Goal: Find contact information: Find contact information

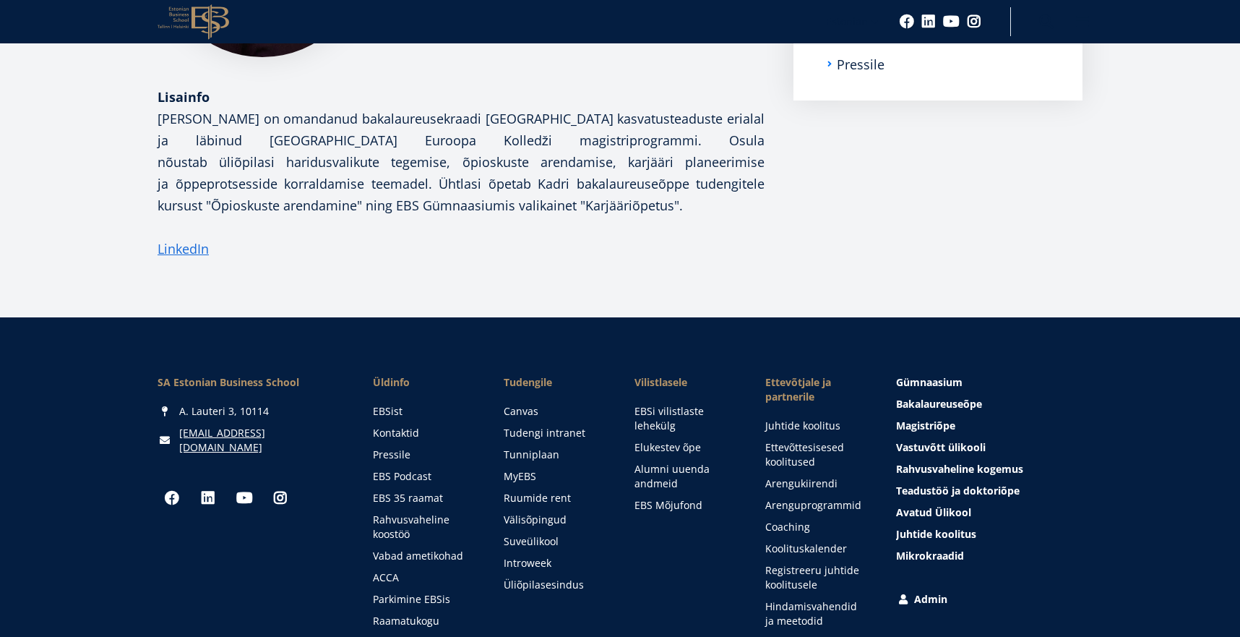
scroll to position [408, 0]
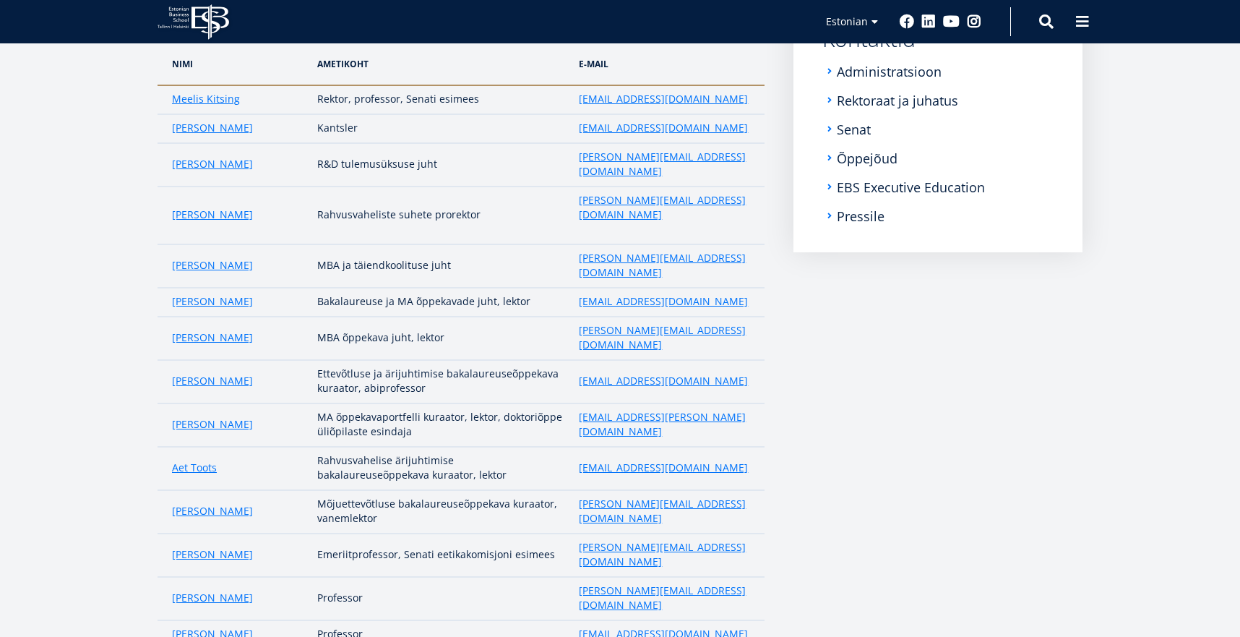
scroll to position [262, 0]
click at [857, 157] on link "Õppejõud" at bounding box center [869, 157] width 61 height 14
click at [867, 192] on link "EBS Executive Education" at bounding box center [913, 186] width 148 height 14
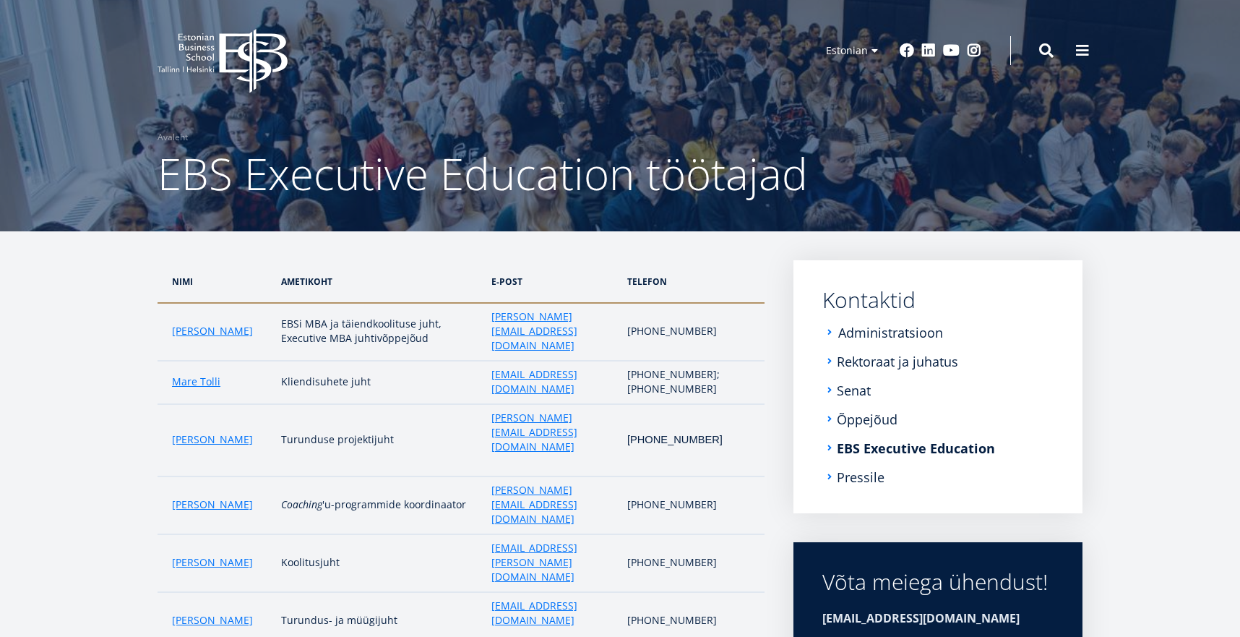
click at [857, 334] on link "Administratsioon" at bounding box center [891, 332] width 105 height 14
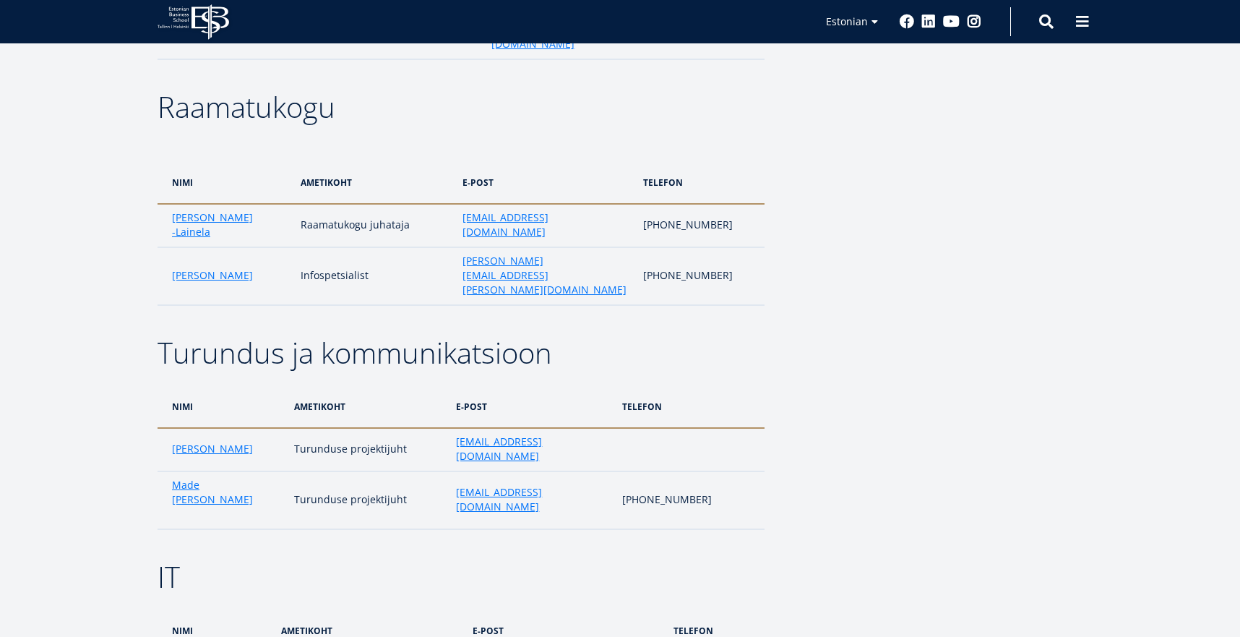
scroll to position [2357, 0]
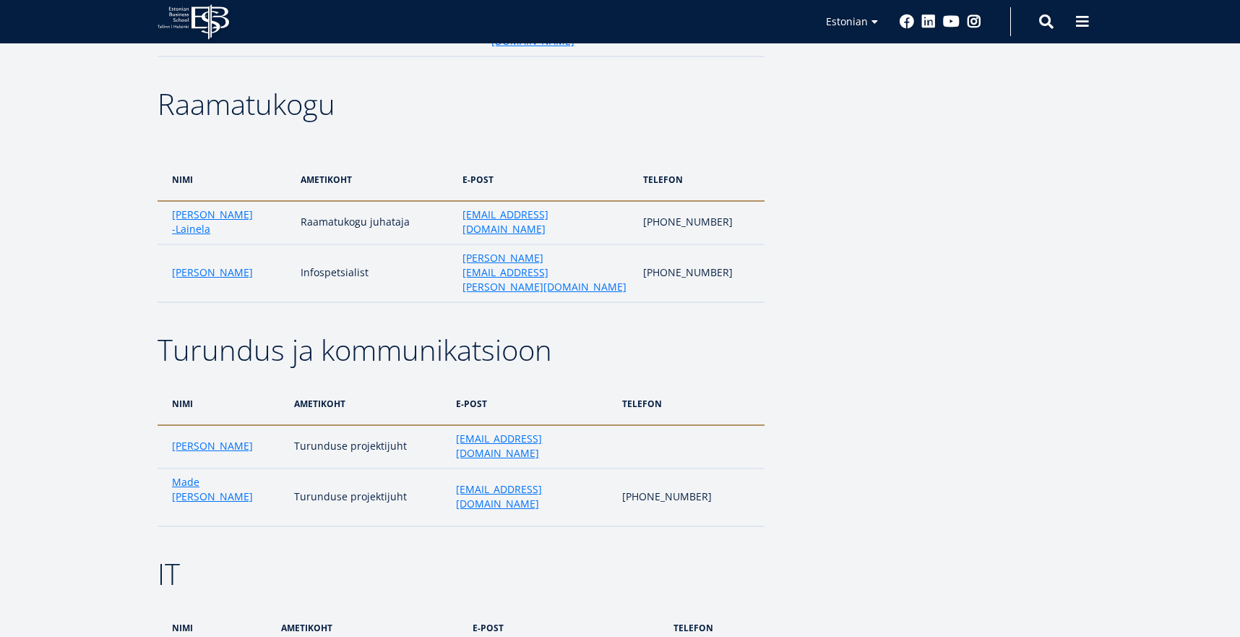
drag, startPoint x: 285, startPoint y: 356, endPoint x: 296, endPoint y: 366, distance: 14.9
drag, startPoint x: 263, startPoint y: 349, endPoint x: 274, endPoint y: 359, distance: 14.8
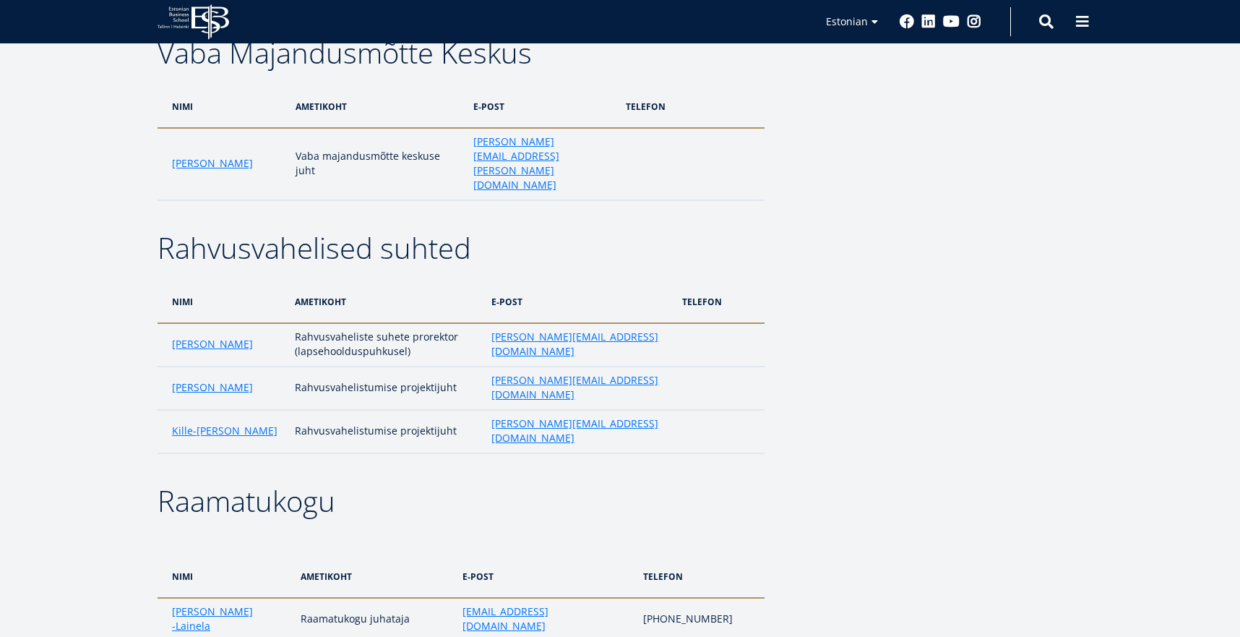
scroll to position [1962, 0]
drag, startPoint x: 155, startPoint y: 381, endPoint x: 178, endPoint y: 385, distance: 23.4
click at [156, 381] on div "Avatud ülikool ja täiendõppija nimi ametikoht e-post telefon [PERSON_NAME] Õppe…" at bounding box center [620, 76] width 1041 height 3556
